Goal: Find specific page/section: Find specific page/section

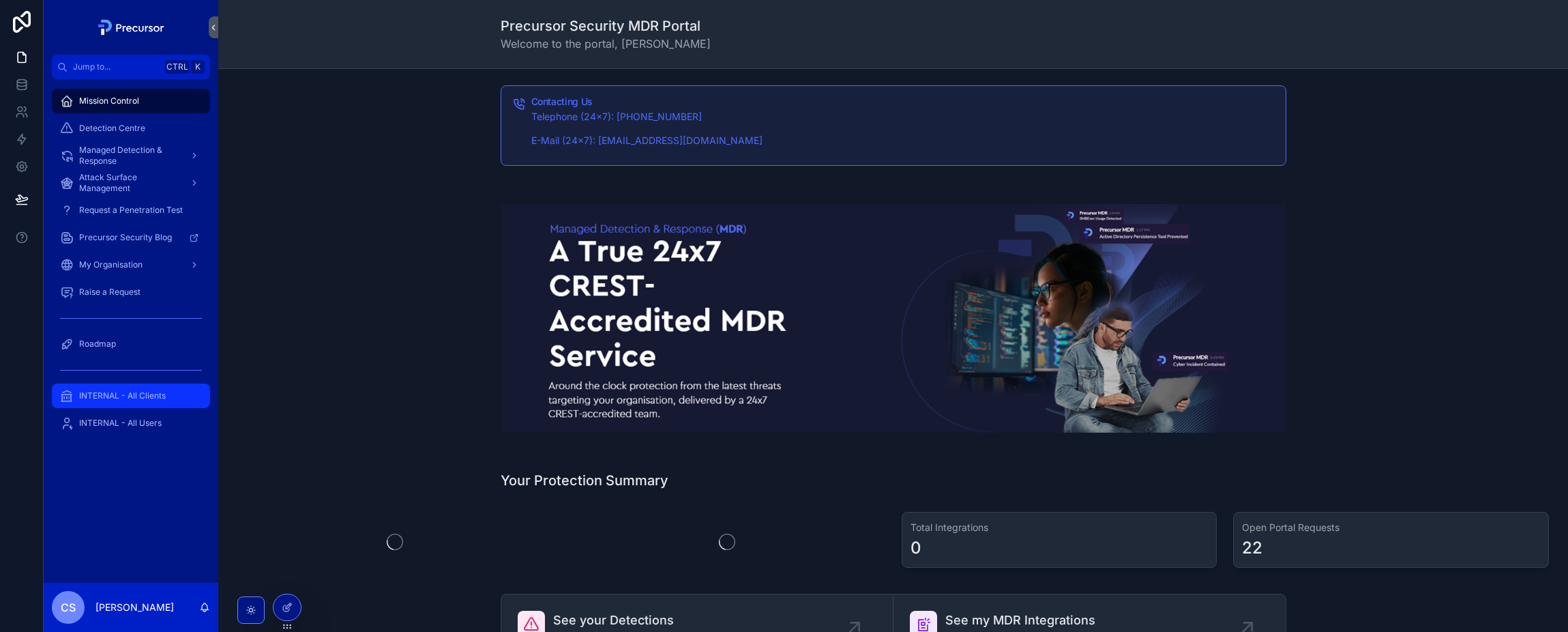
click at [98, 401] on span "INTERNAL - All Clients" at bounding box center [122, 396] width 87 height 11
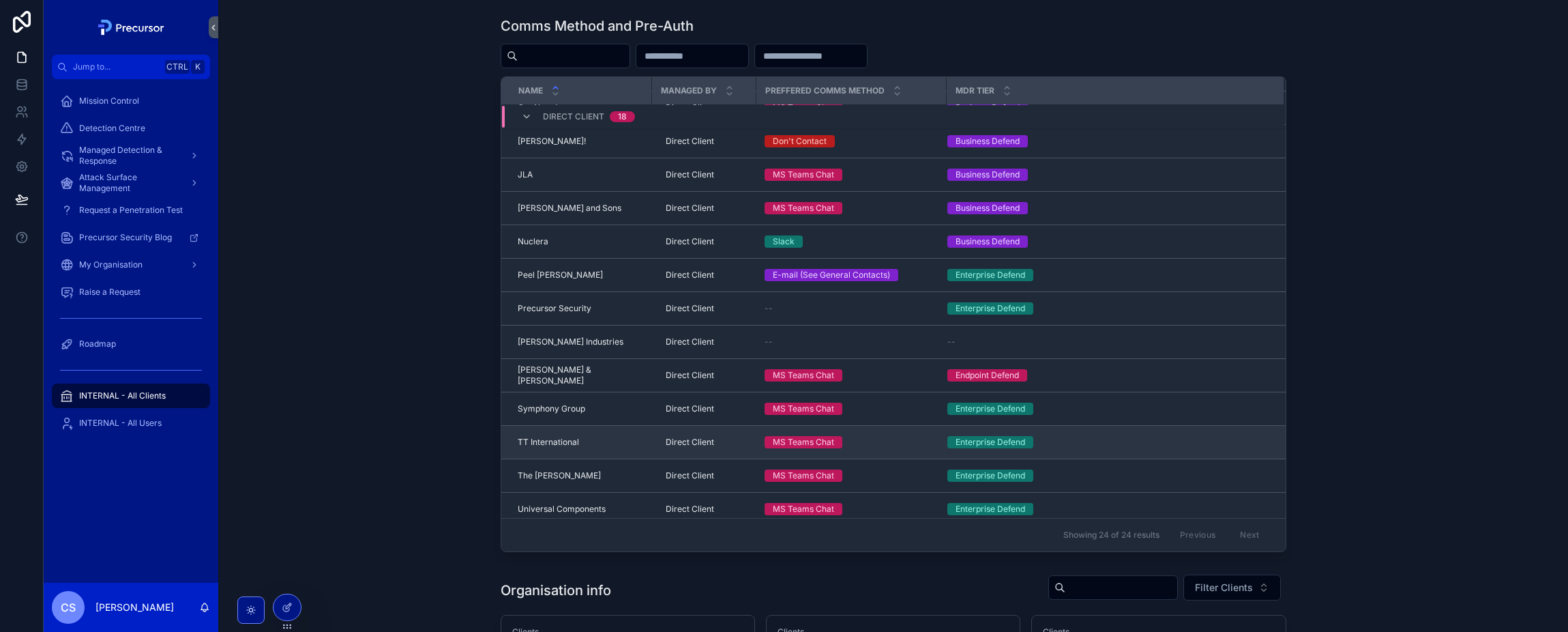
scroll to position [273, 0]
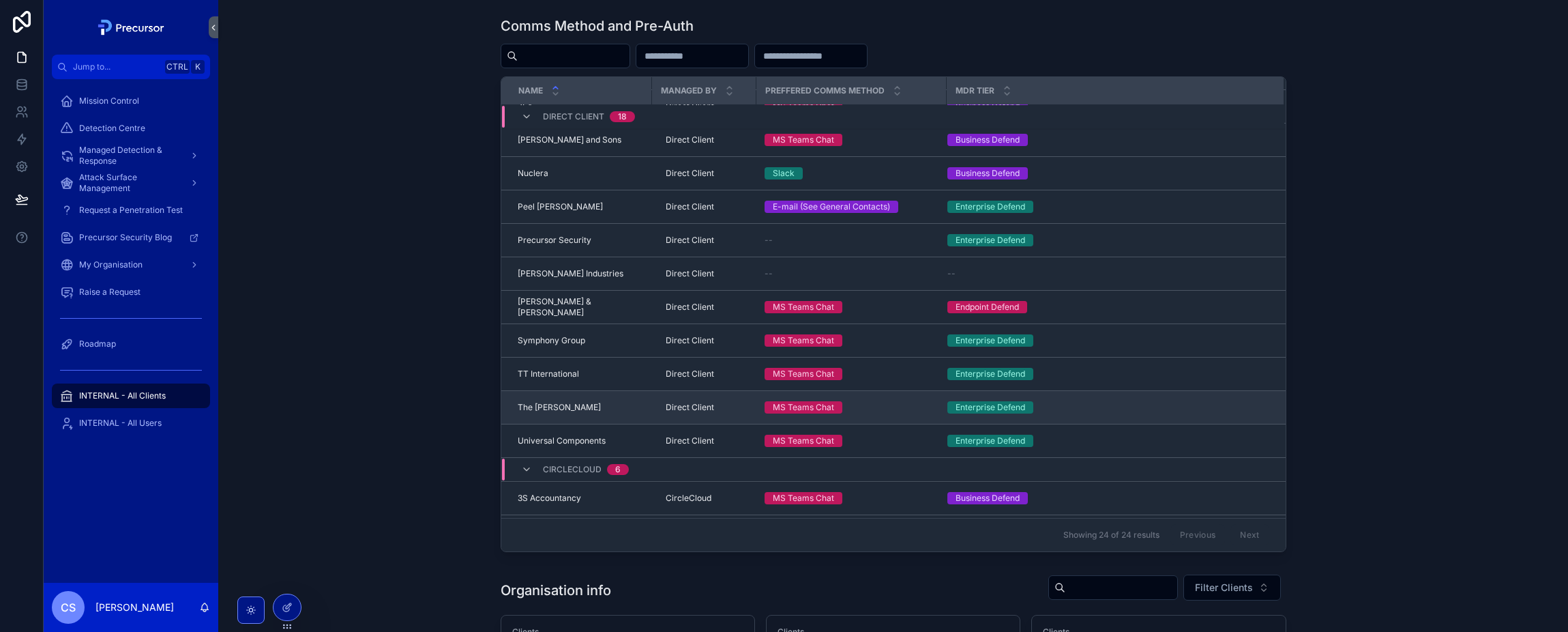
click at [537, 412] on span "The [PERSON_NAME]" at bounding box center [559, 408] width 83 height 11
click at [532, 407] on span "The [PERSON_NAME]" at bounding box center [559, 408] width 83 height 11
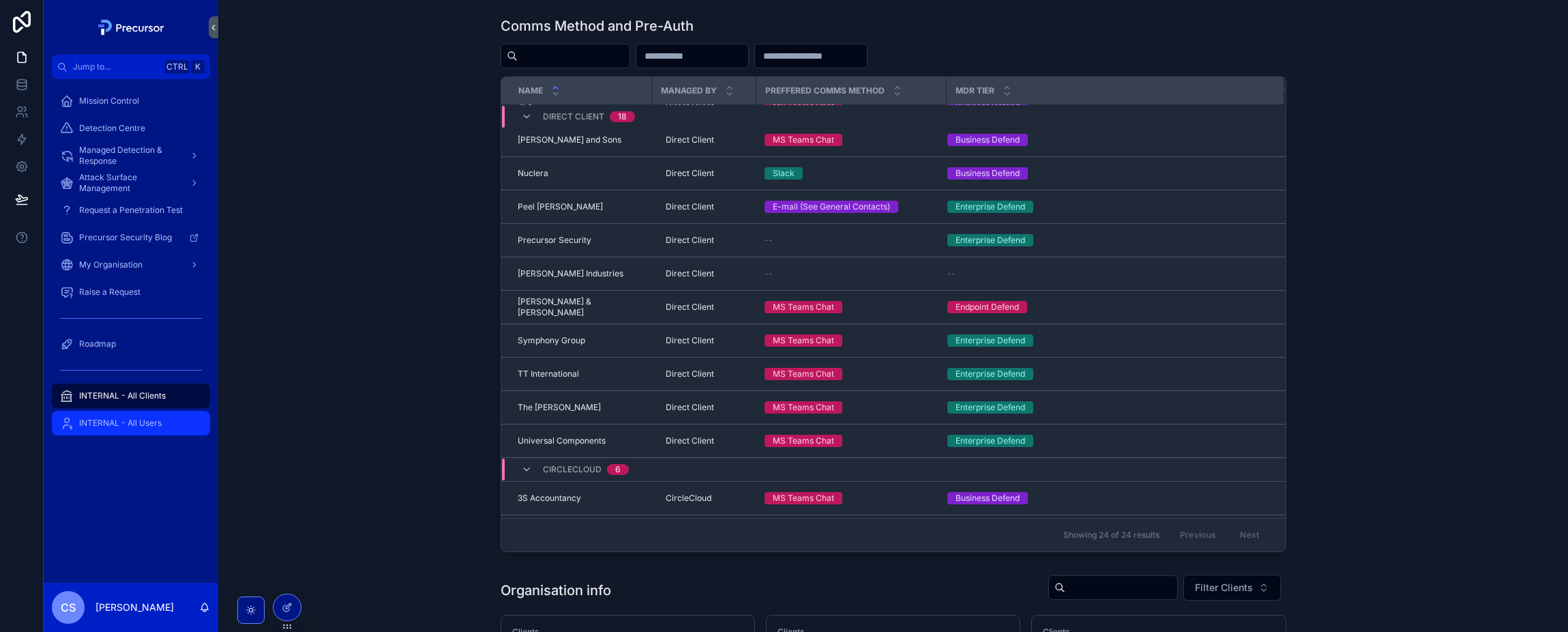
click at [101, 421] on span "INTERNAL - All Users" at bounding box center [120, 423] width 83 height 11
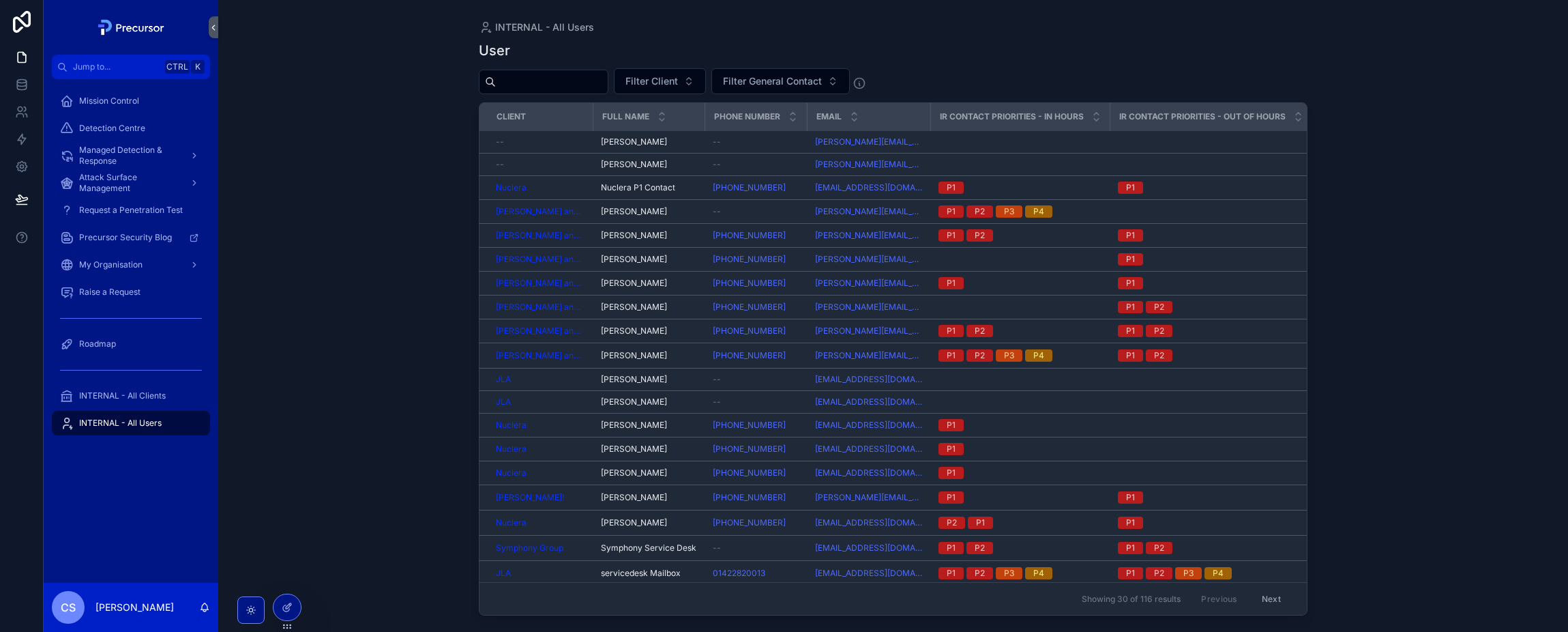
click at [570, 93] on div "scrollable content" at bounding box center [544, 82] width 129 height 25
click at [573, 85] on input "scrollable content" at bounding box center [552, 82] width 112 height 19
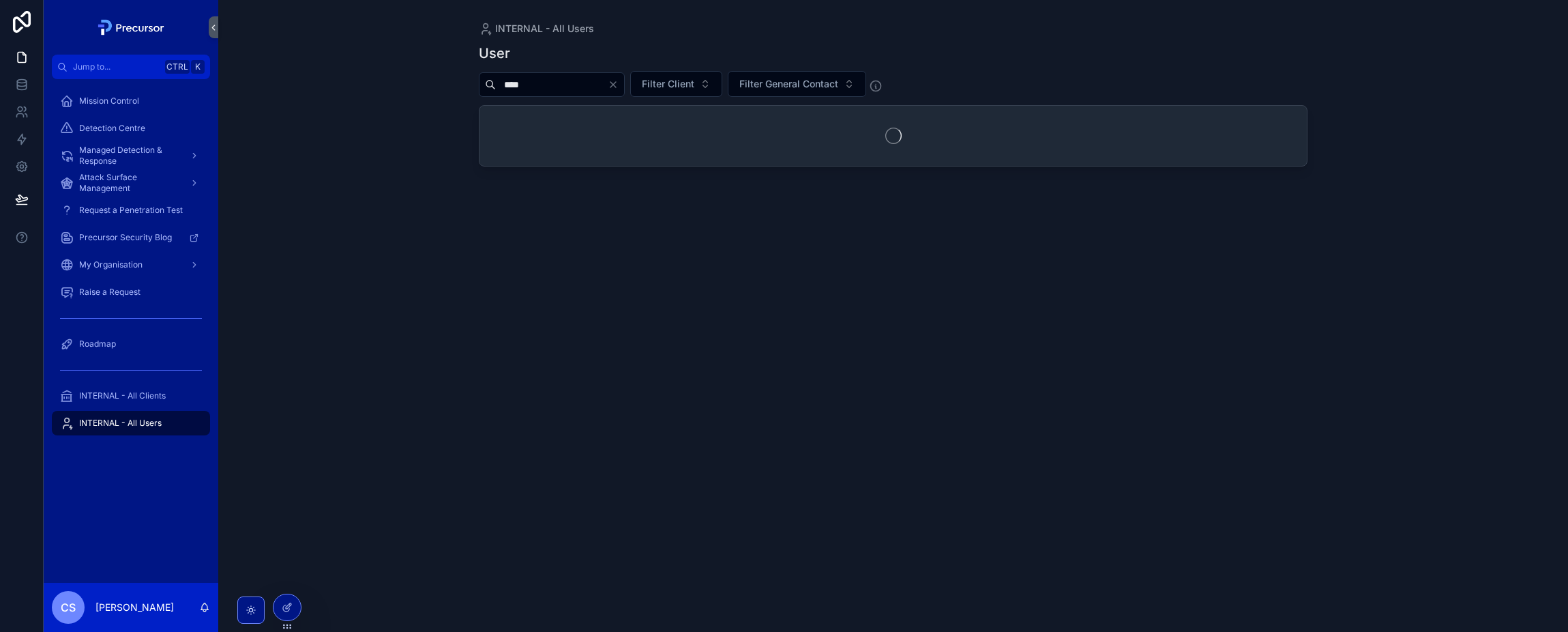
type input "****"
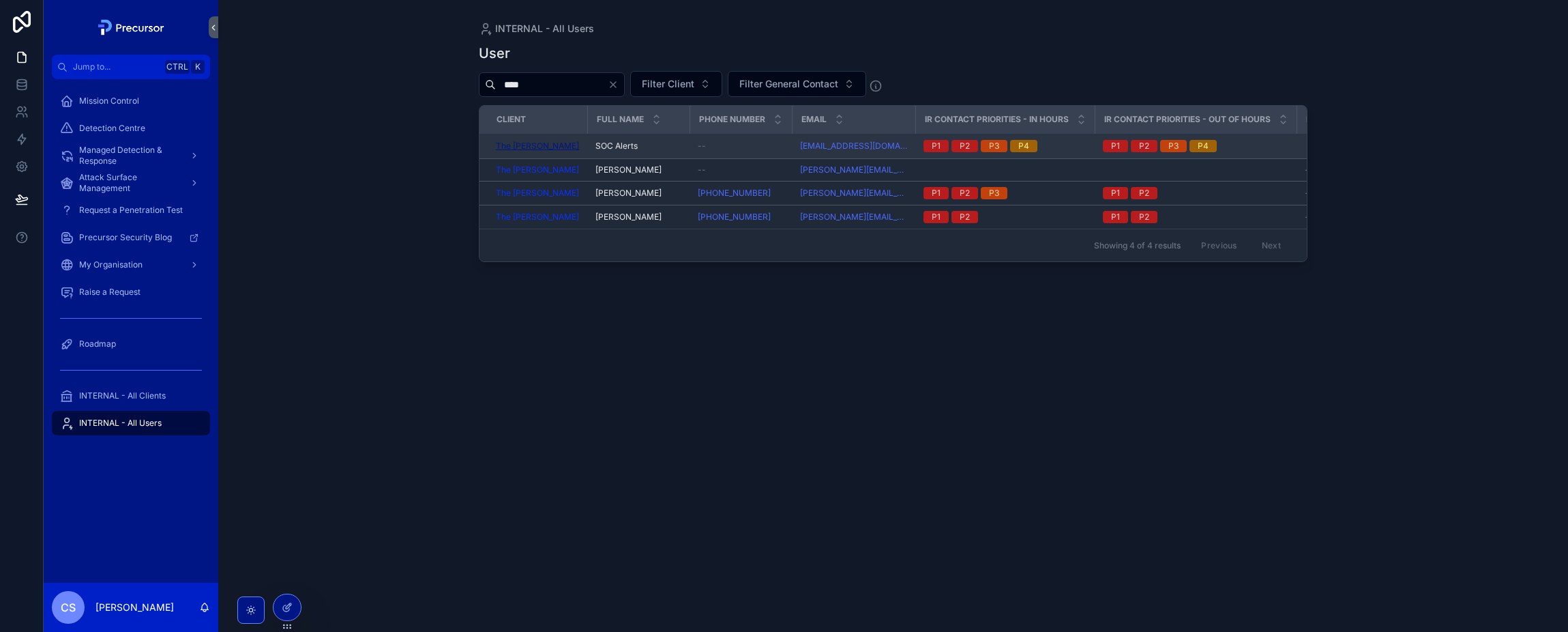
click at [519, 149] on span "The [PERSON_NAME]" at bounding box center [537, 146] width 83 height 11
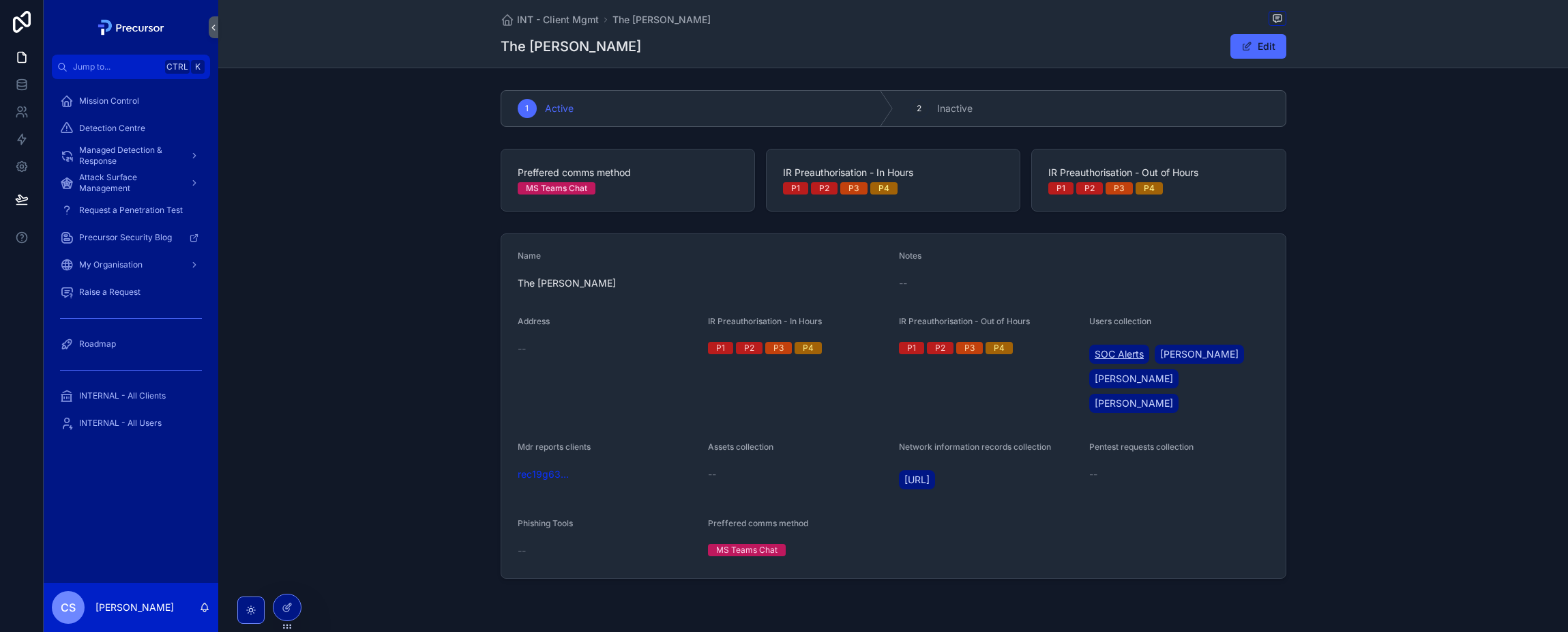
click at [1110, 352] on span "SOC Alerts" at bounding box center [1119, 355] width 49 height 14
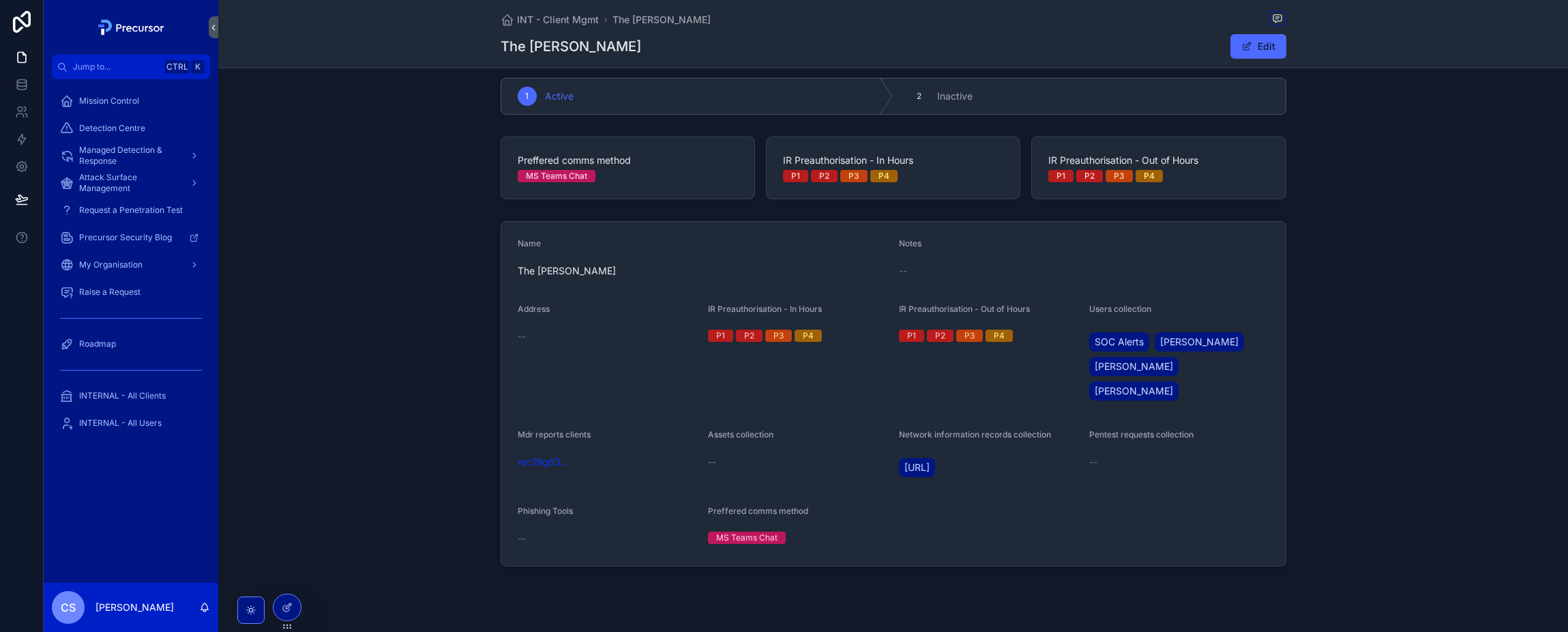
scroll to position [15, 0]
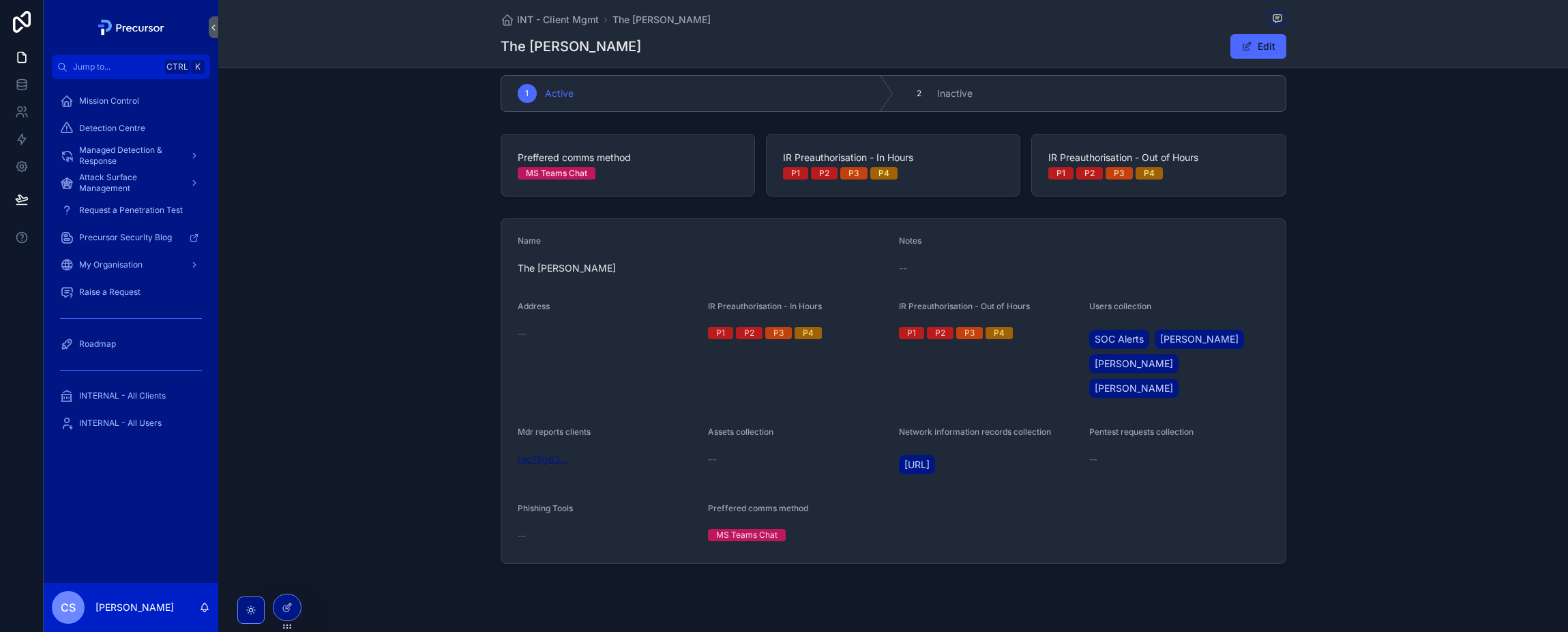
click at [552, 452] on span "rec19g63..." at bounding box center [543, 459] width 51 height 14
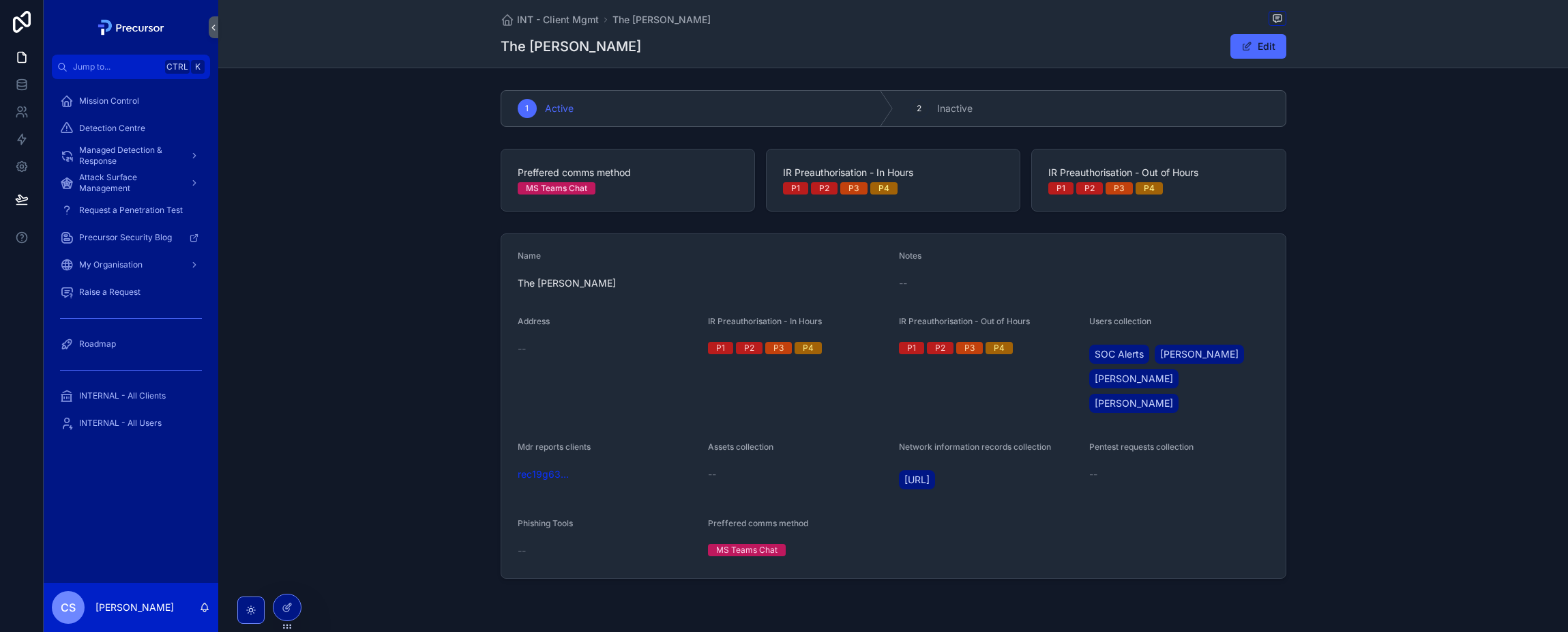
drag, startPoint x: 273, startPoint y: 326, endPoint x: 332, endPoint y: 294, distance: 67.1
click at [278, 316] on div "Name The [PERSON_NAME] Notes -- Address -- IR Preauthorisation - In Hours P1 P2…" at bounding box center [893, 405] width 1350 height 356
click at [367, 229] on div "Name The [PERSON_NAME] Notes -- Address -- IR Preauthorisation - In Hours P1 P2…" at bounding box center [893, 405] width 1350 height 356
click at [414, 421] on div "Name The [PERSON_NAME] Notes -- Address -- IR Preauthorisation - In Hours P1 P2…" at bounding box center [893, 405] width 1350 height 356
